Goal: Task Accomplishment & Management: Manage account settings

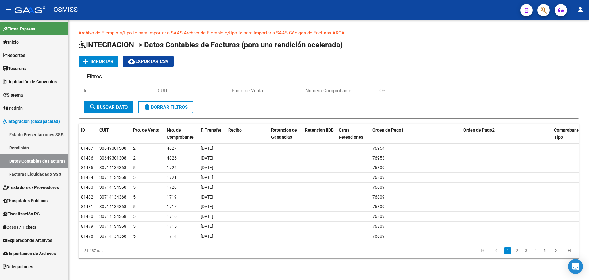
click at [225, 34] on link "Archivo de Ejemplo c/tipo fc para importar a SAAS" at bounding box center [236, 33] width 104 height 6
click at [451, 61] on div "add Importar cloud_download Exportar CSV" at bounding box center [329, 61] width 501 height 11
click at [4, 65] on span "Tesorería" at bounding box center [15, 68] width 24 height 7
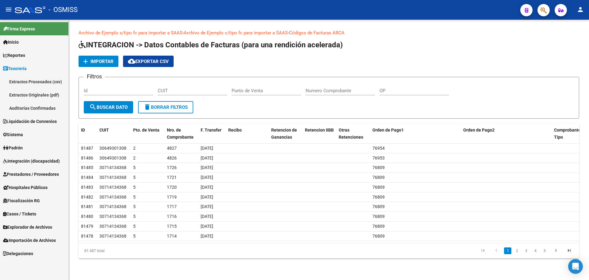
click at [16, 108] on link "Auditorías Confirmadas" at bounding box center [34, 107] width 68 height 13
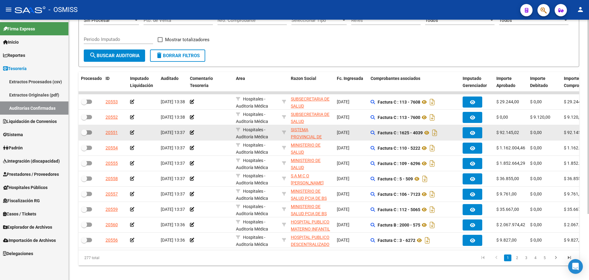
scroll to position [88, 0]
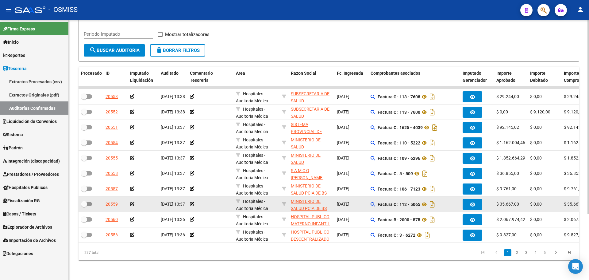
click at [338, 196] on datatable-body-cell "17/09/2025" at bounding box center [352, 203] width 34 height 15
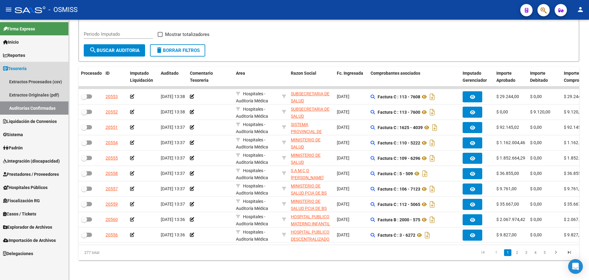
click at [17, 104] on link "Auditorías Confirmadas" at bounding box center [34, 107] width 68 height 13
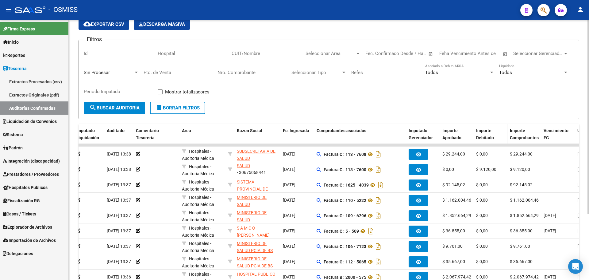
scroll to position [0, 0]
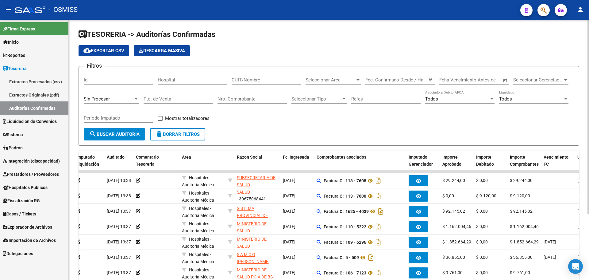
click at [114, 50] on span "cloud_download Exportar CSV" at bounding box center [103, 51] width 41 height 6
click at [297, 19] on mat-toolbar "menu - OSMISS person" at bounding box center [294, 10] width 589 height 20
click at [539, 10] on button "button" at bounding box center [544, 10] width 12 height 12
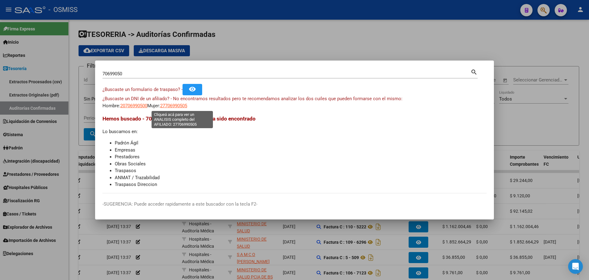
click at [173, 105] on span "27706990505" at bounding box center [173, 106] width 27 height 6
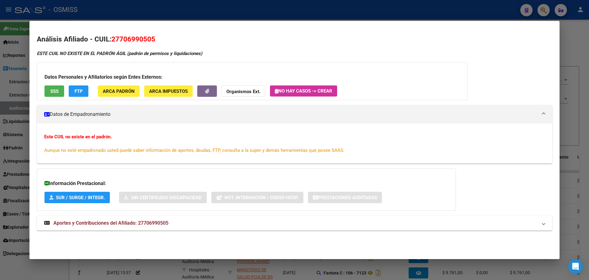
click at [0, 90] on div at bounding box center [294, 140] width 589 height 280
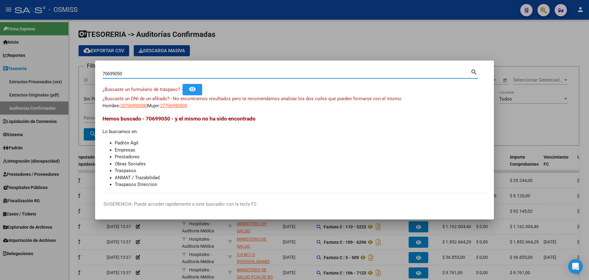
drag, startPoint x: 133, startPoint y: 76, endPoint x: 0, endPoint y: 56, distance: 134.9
click at [0, 56] on div "70699050 Buscar (apellido, dni, cuil, nro traspaso, cuit, obra social) search ¿…" at bounding box center [294, 140] width 589 height 280
type input "43022042"
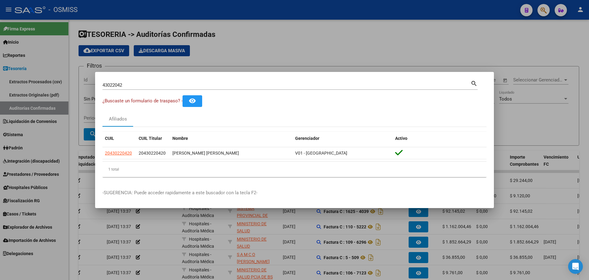
click at [351, 28] on div at bounding box center [294, 140] width 589 height 280
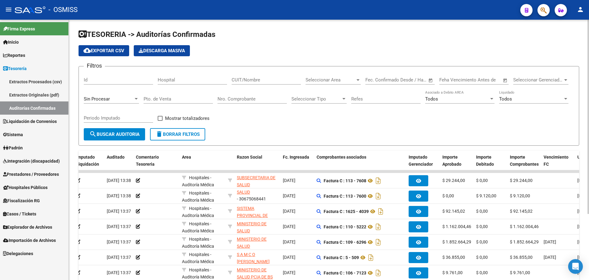
click at [338, 41] on app-list-header "TESORERIA -> Auditorías Confirmadas cloud_download Exportar CSV Descarga Masiva…" at bounding box center [329, 87] width 501 height 116
drag, startPoint x: 317, startPoint y: 156, endPoint x: 284, endPoint y: 144, distance: 35.2
click at [316, 156] on datatable-header-cell "Comprobantes asociados" at bounding box center [360, 160] width 92 height 20
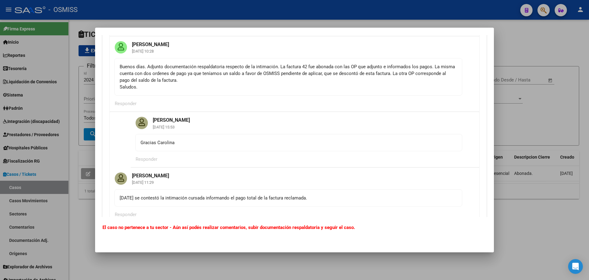
scroll to position [61, 0]
